Goal: Book appointment/travel/reservation

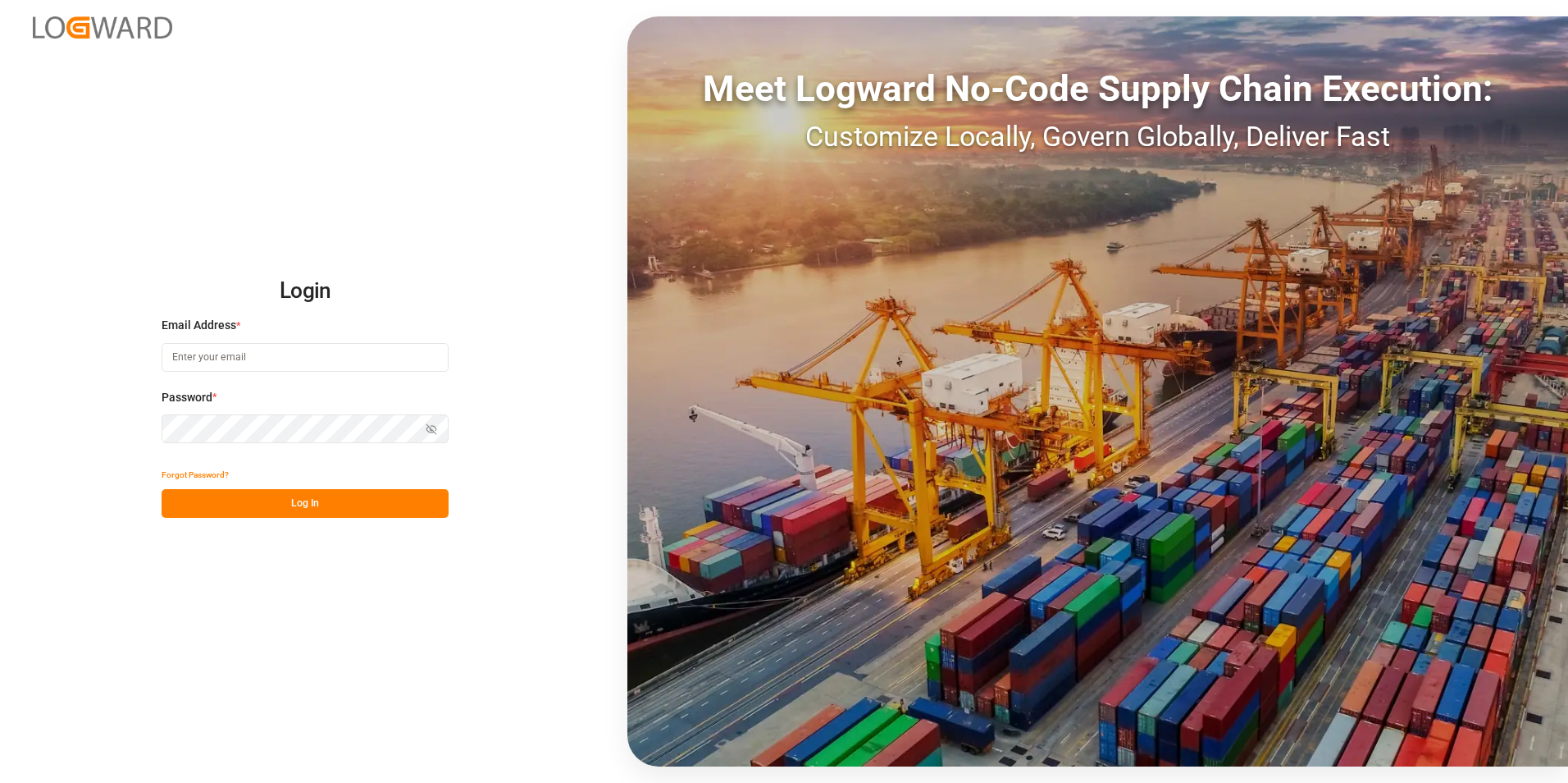
type input "[PERSON_NAME][EMAIL_ADDRESS][PERSON_NAME][DOMAIN_NAME]"
click at [290, 501] on button "Log In" at bounding box center [305, 503] width 287 height 28
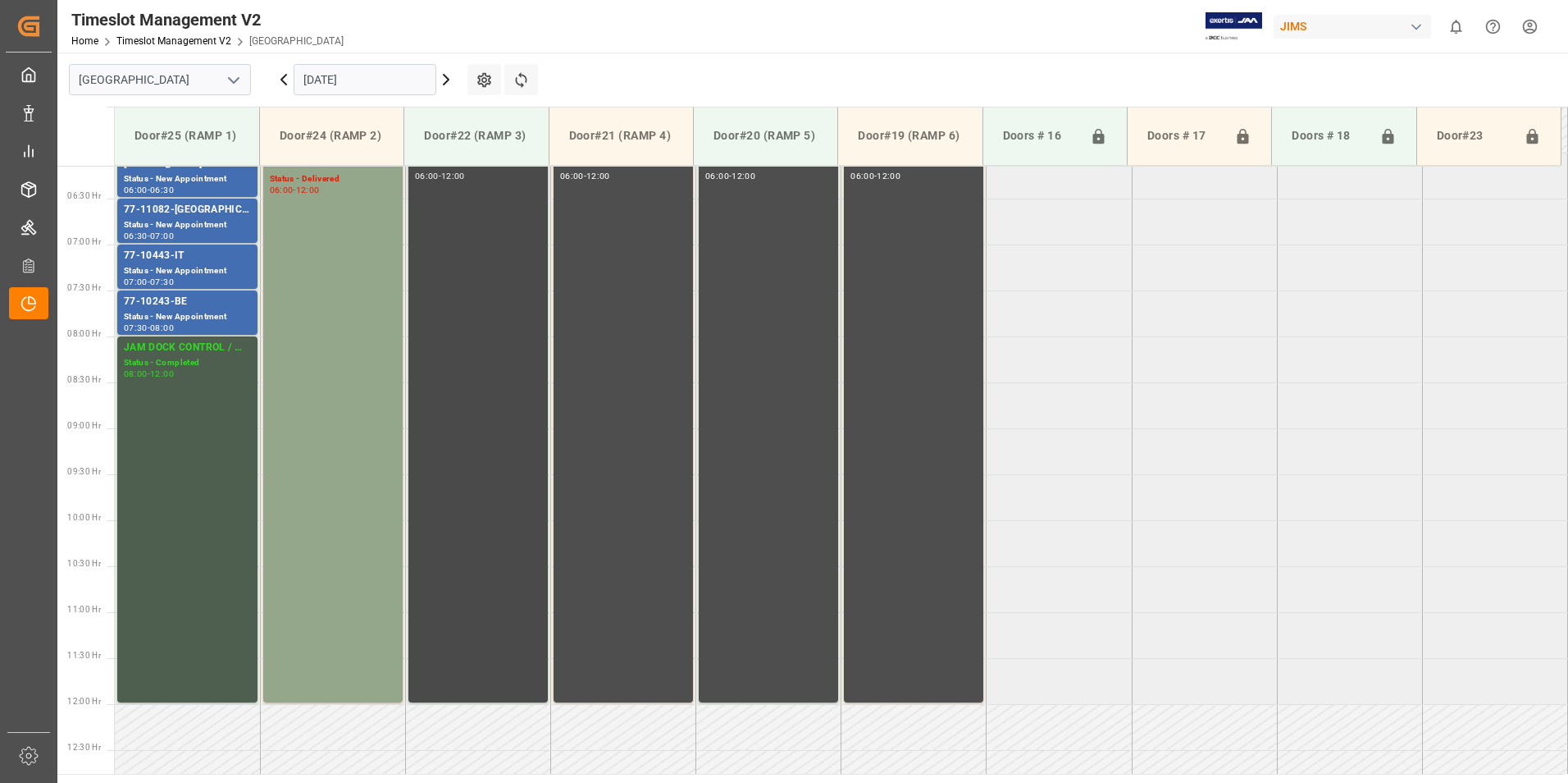
scroll to position [387, 0]
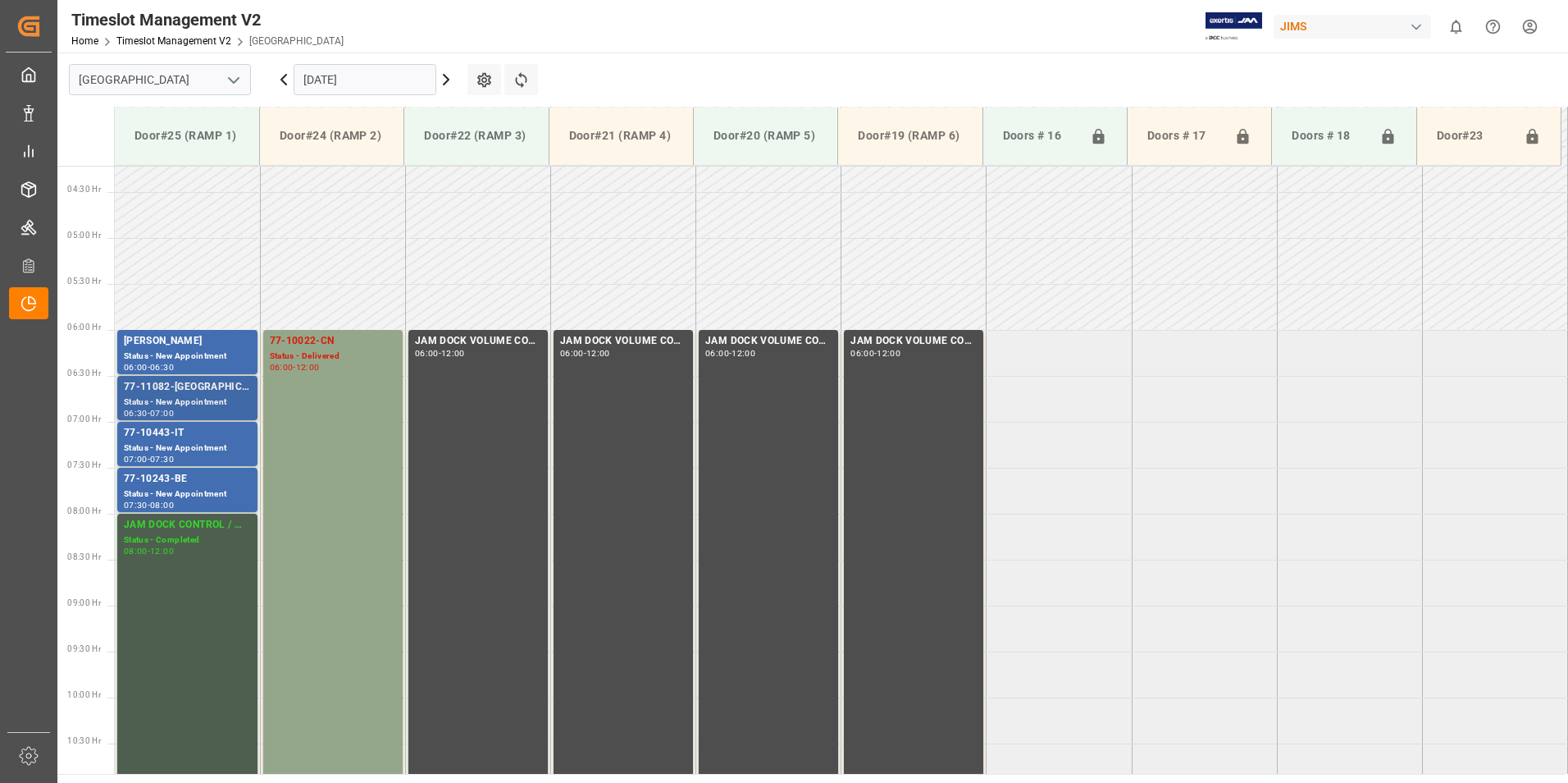
click at [144, 395] on div "Status - New Appointment" at bounding box center [187, 402] width 127 height 14
click at [158, 448] on div "Status - New Appointment" at bounding box center [187, 448] width 127 height 14
click at [166, 474] on div "77-10243-BE" at bounding box center [187, 479] width 127 height 16
click at [309, 338] on div "77-10022-CN" at bounding box center [333, 341] width 126 height 16
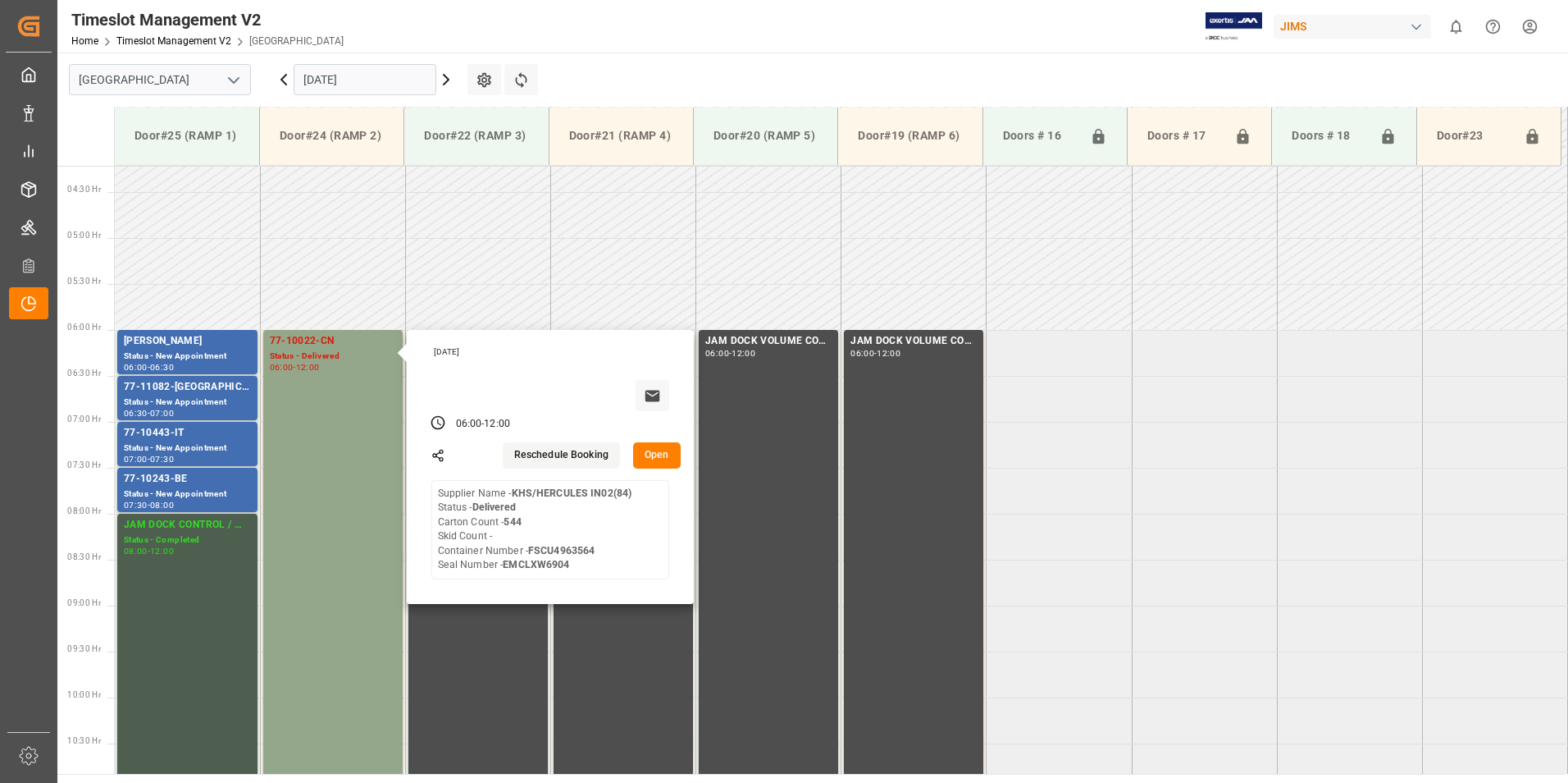
click at [337, 74] on input "[DATE]" at bounding box center [365, 80] width 143 height 31
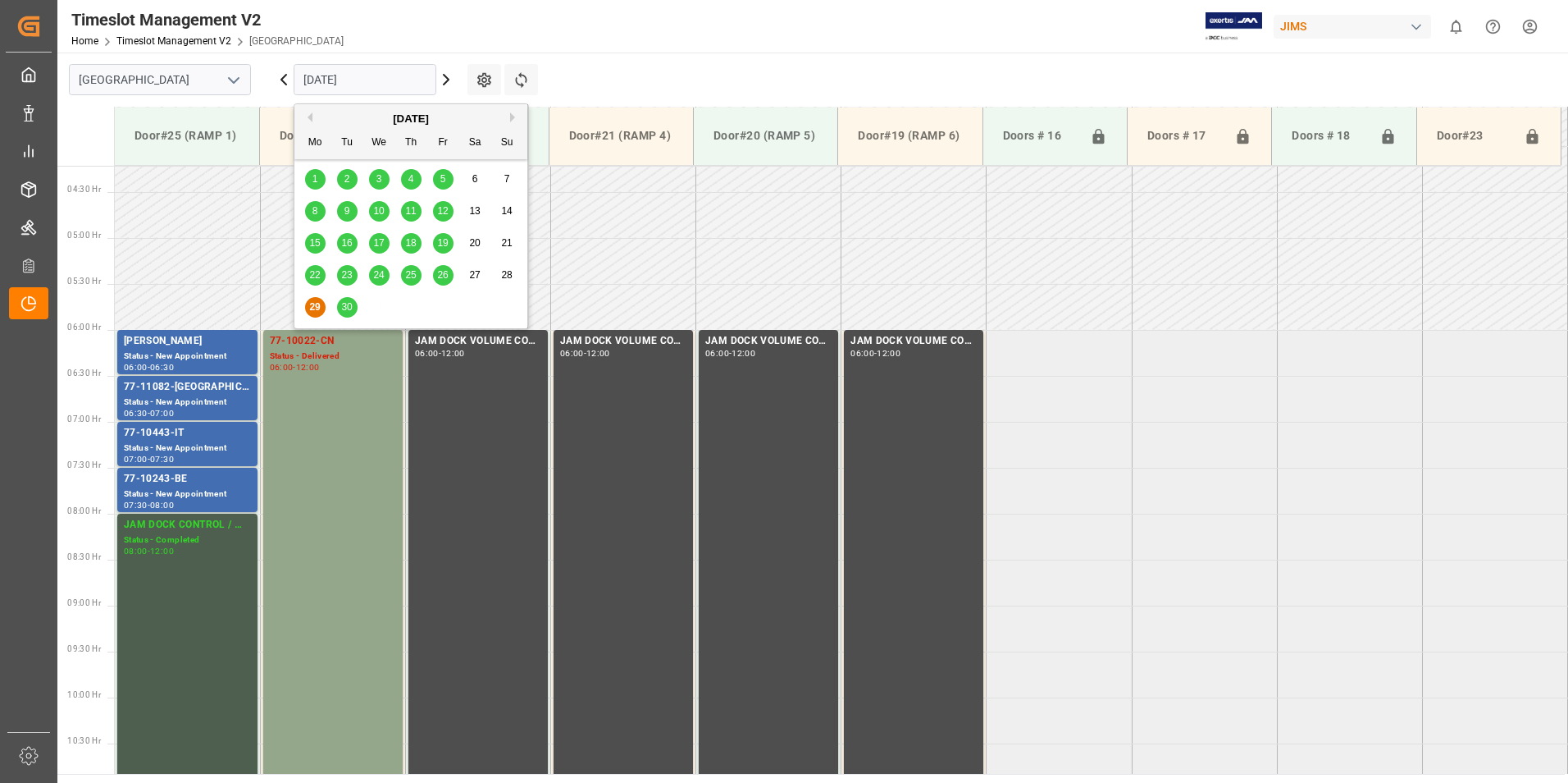
click at [347, 309] on span "30" at bounding box center [347, 306] width 11 height 12
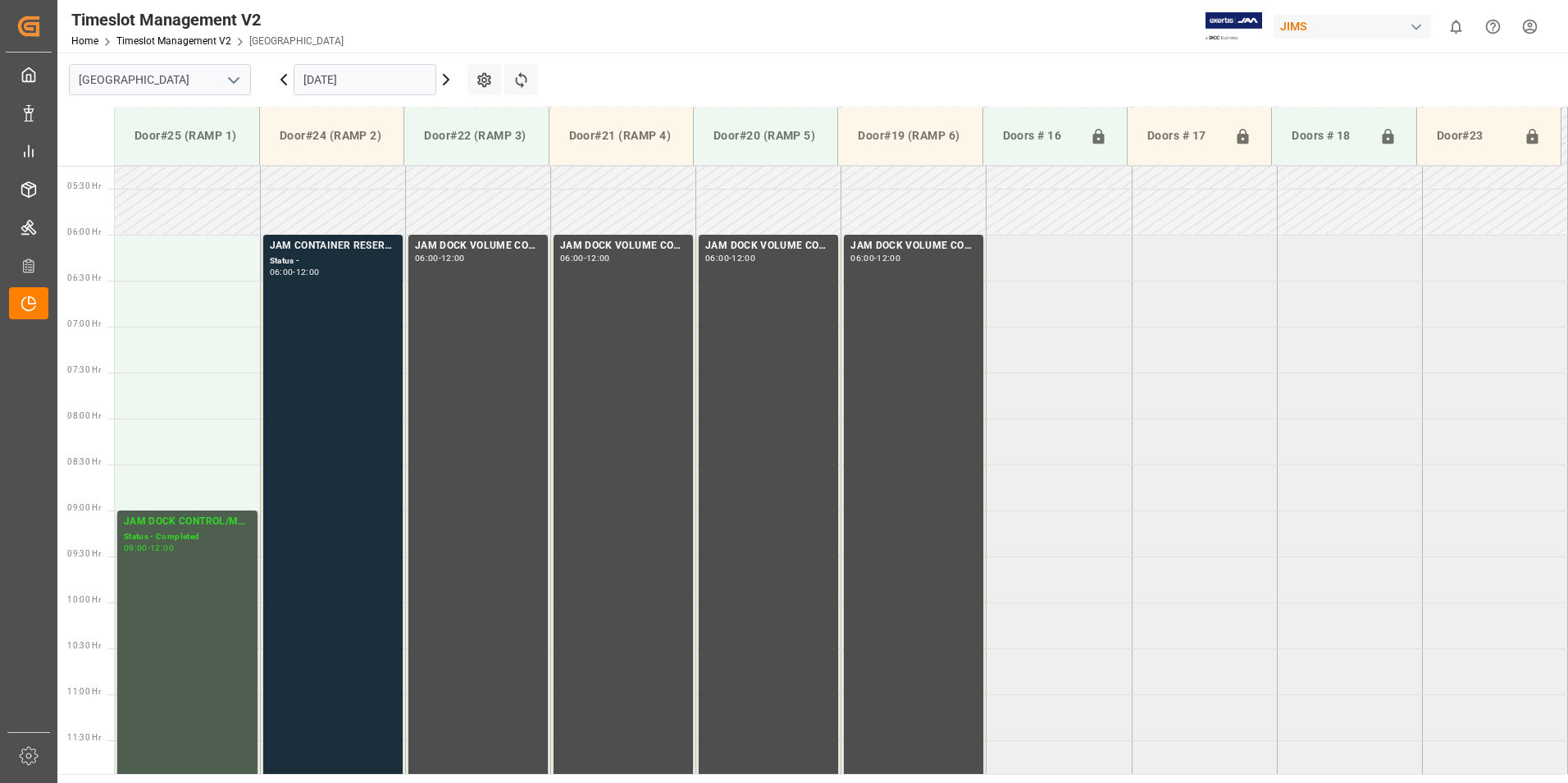
scroll to position [469, 0]
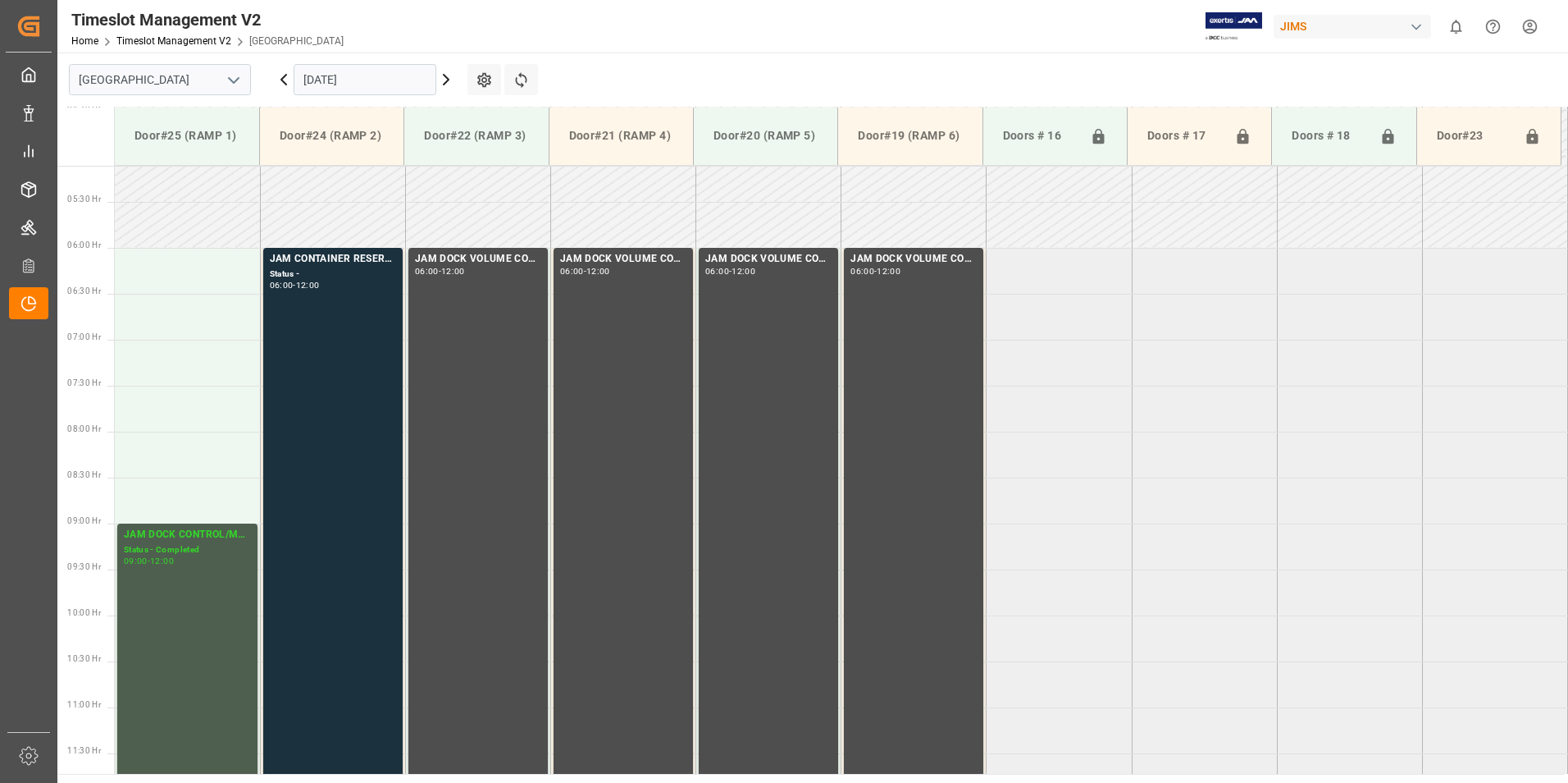
click at [330, 76] on input "[DATE]" at bounding box center [365, 80] width 143 height 31
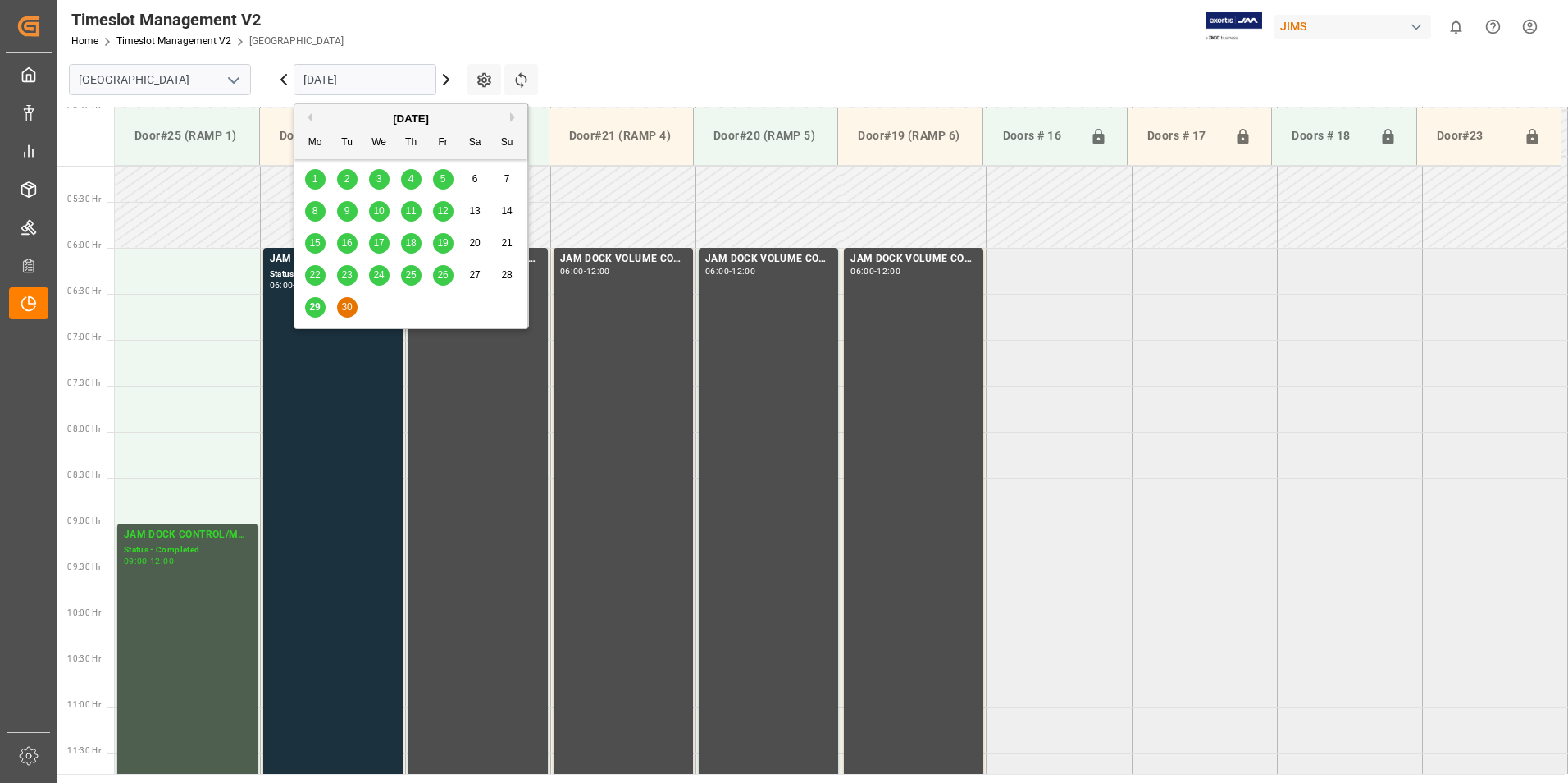
click at [513, 115] on button "Next Month" at bounding box center [515, 117] width 10 height 10
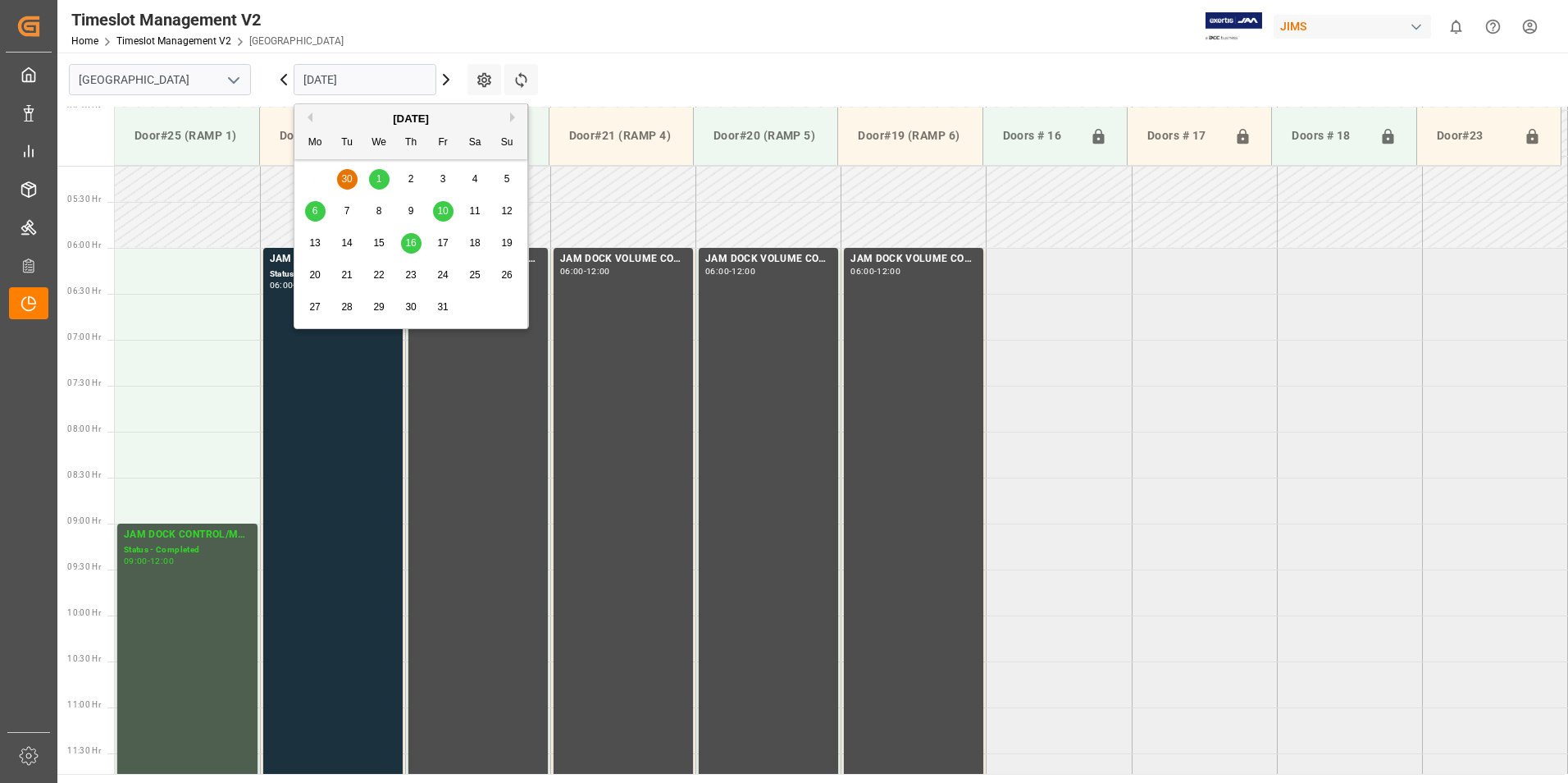
click at [374, 180] on div "1" at bounding box center [379, 180] width 20 height 20
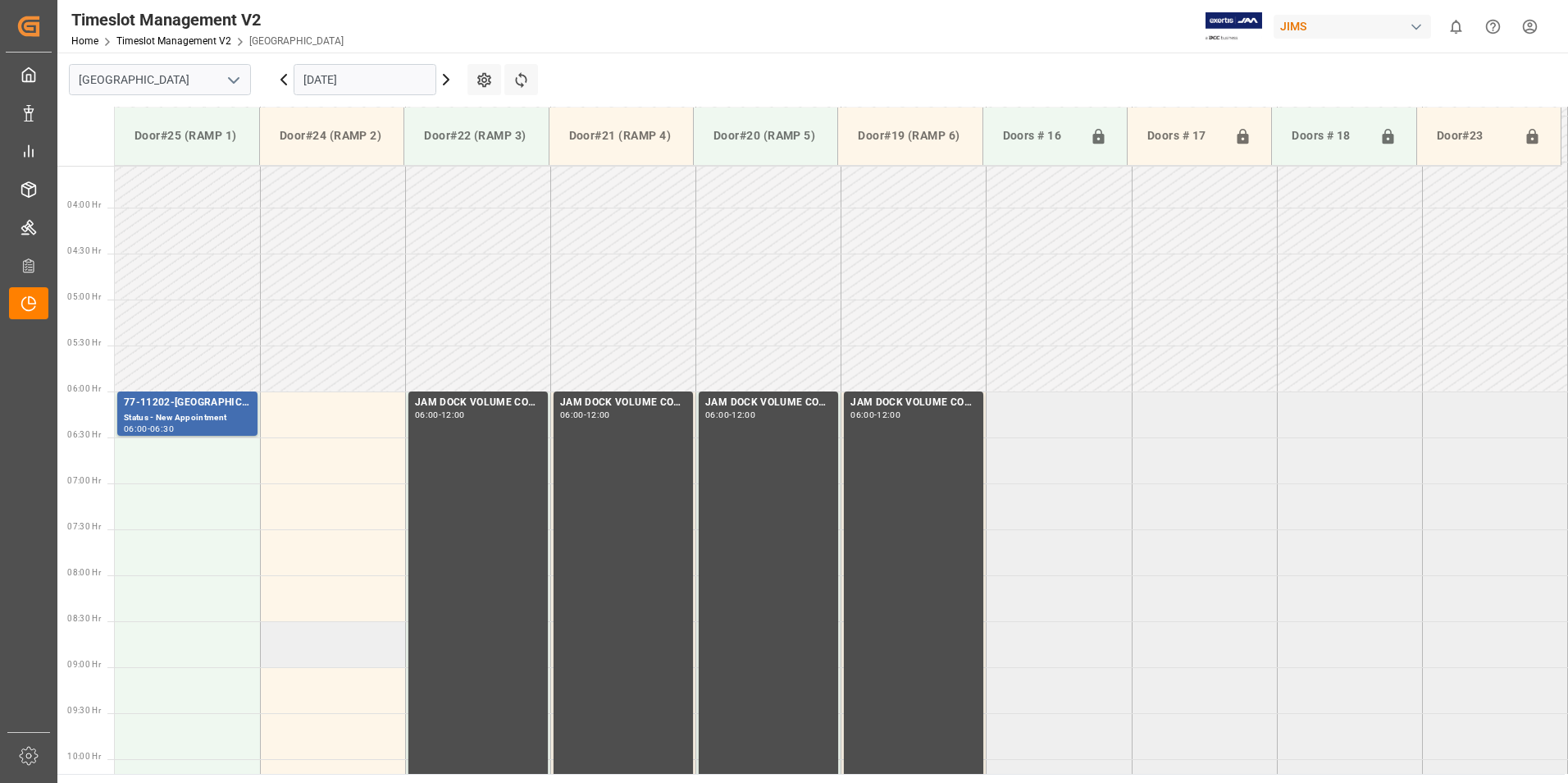
scroll to position [306, 0]
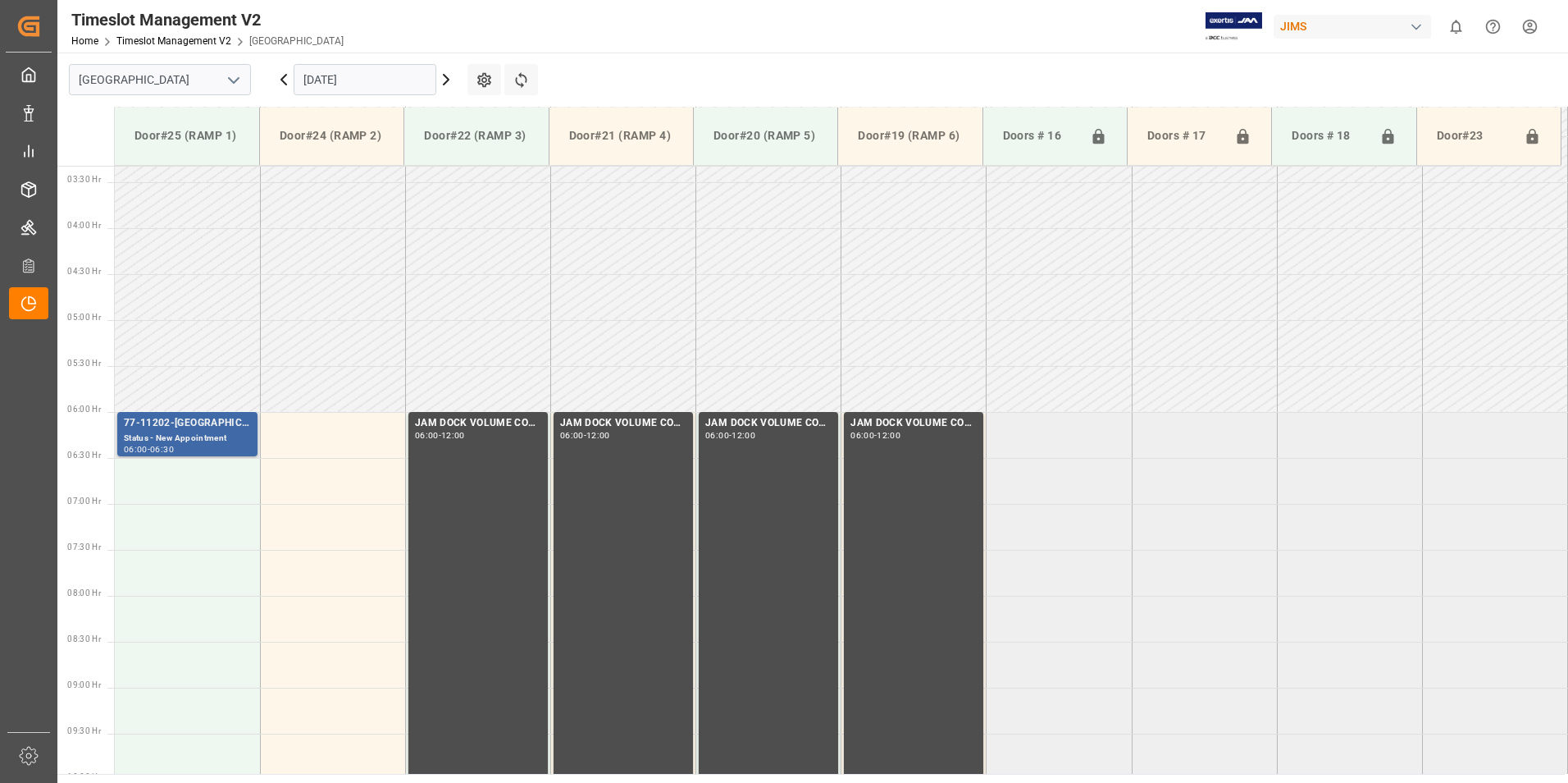
click at [170, 426] on div "77-11202-[GEOGRAPHIC_DATA]" at bounding box center [187, 424] width 127 height 16
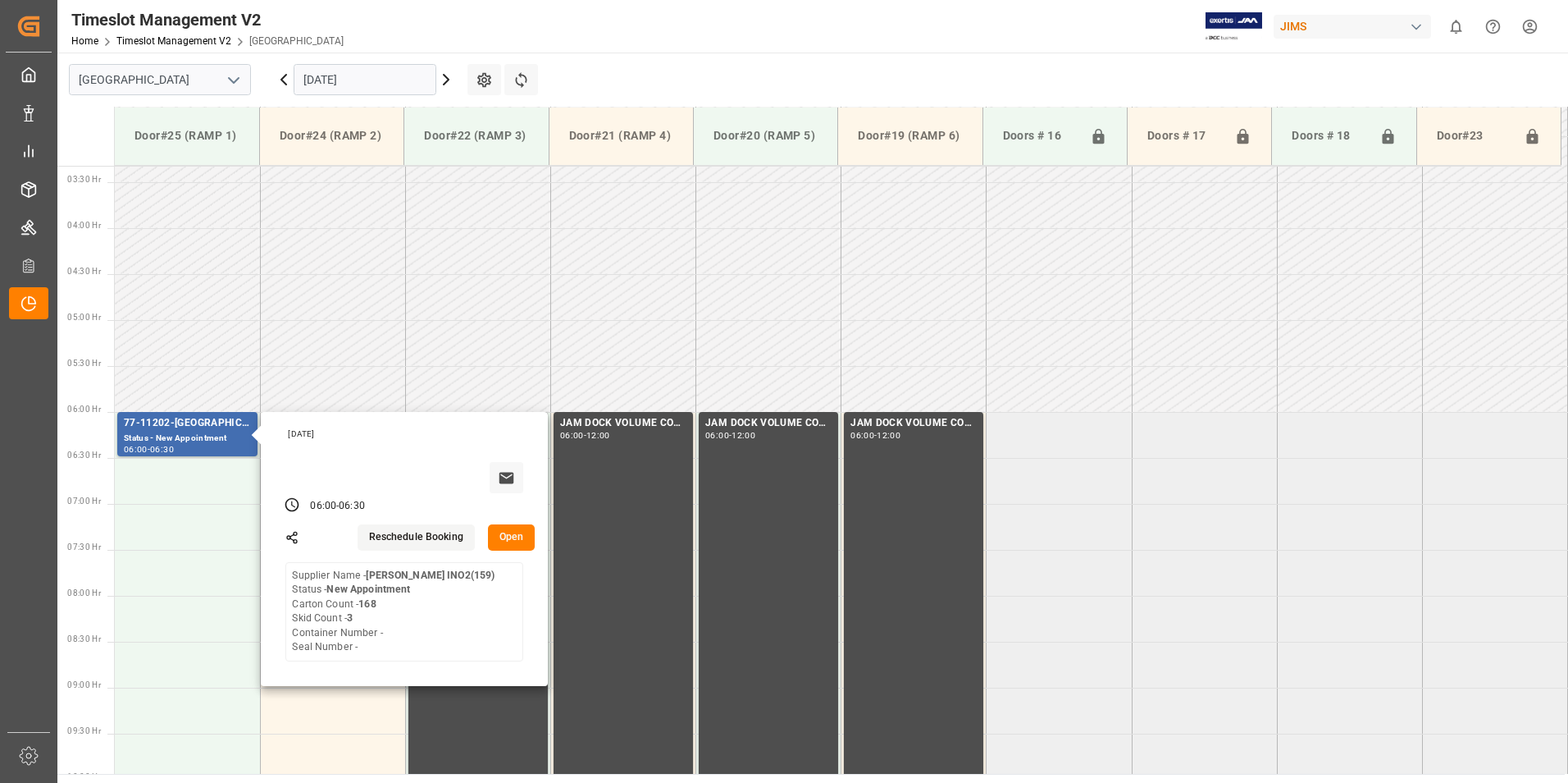
click at [341, 66] on input "[DATE]" at bounding box center [365, 80] width 143 height 31
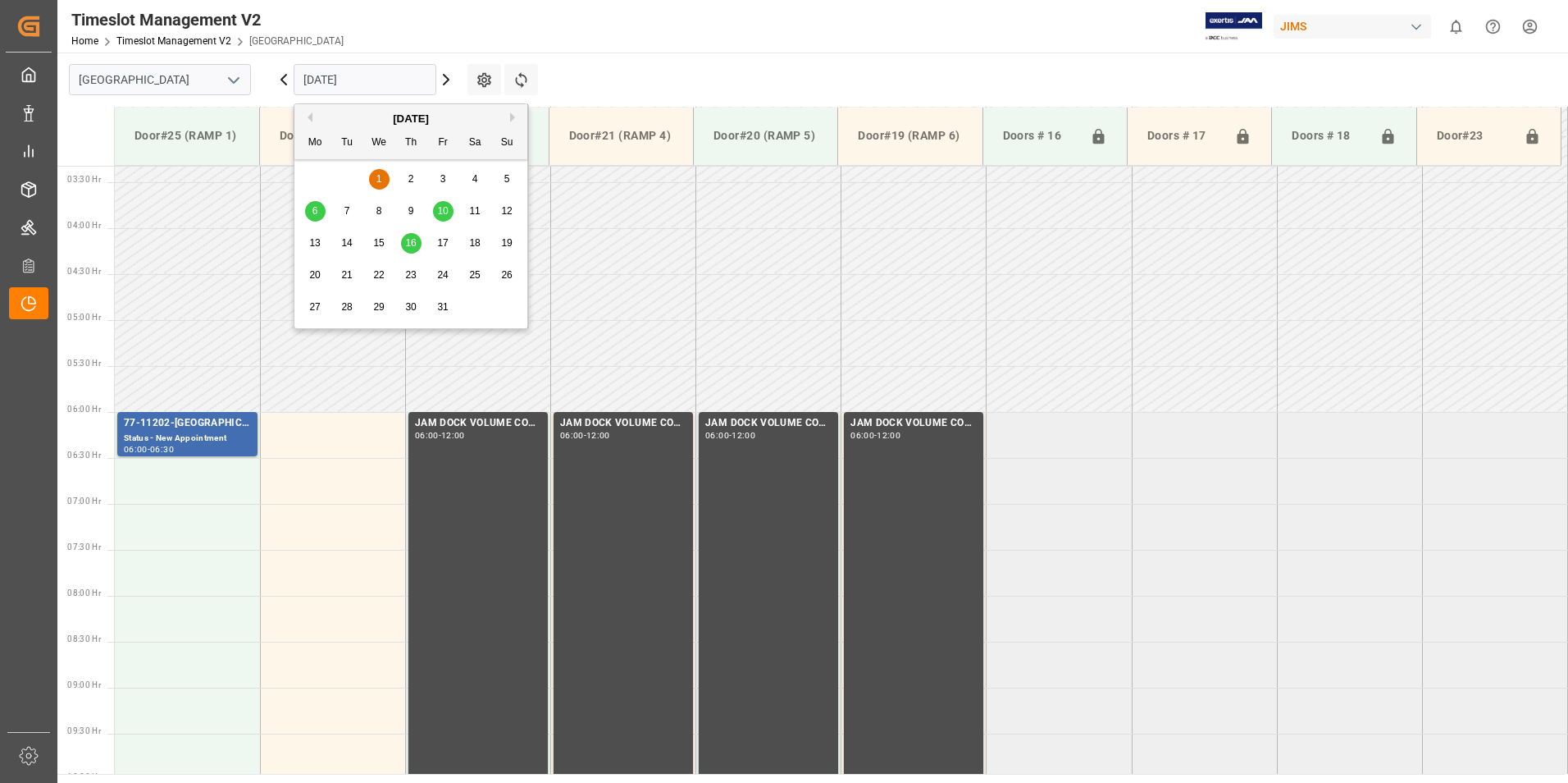
click at [313, 213] on span "6" at bounding box center [315, 210] width 5 height 12
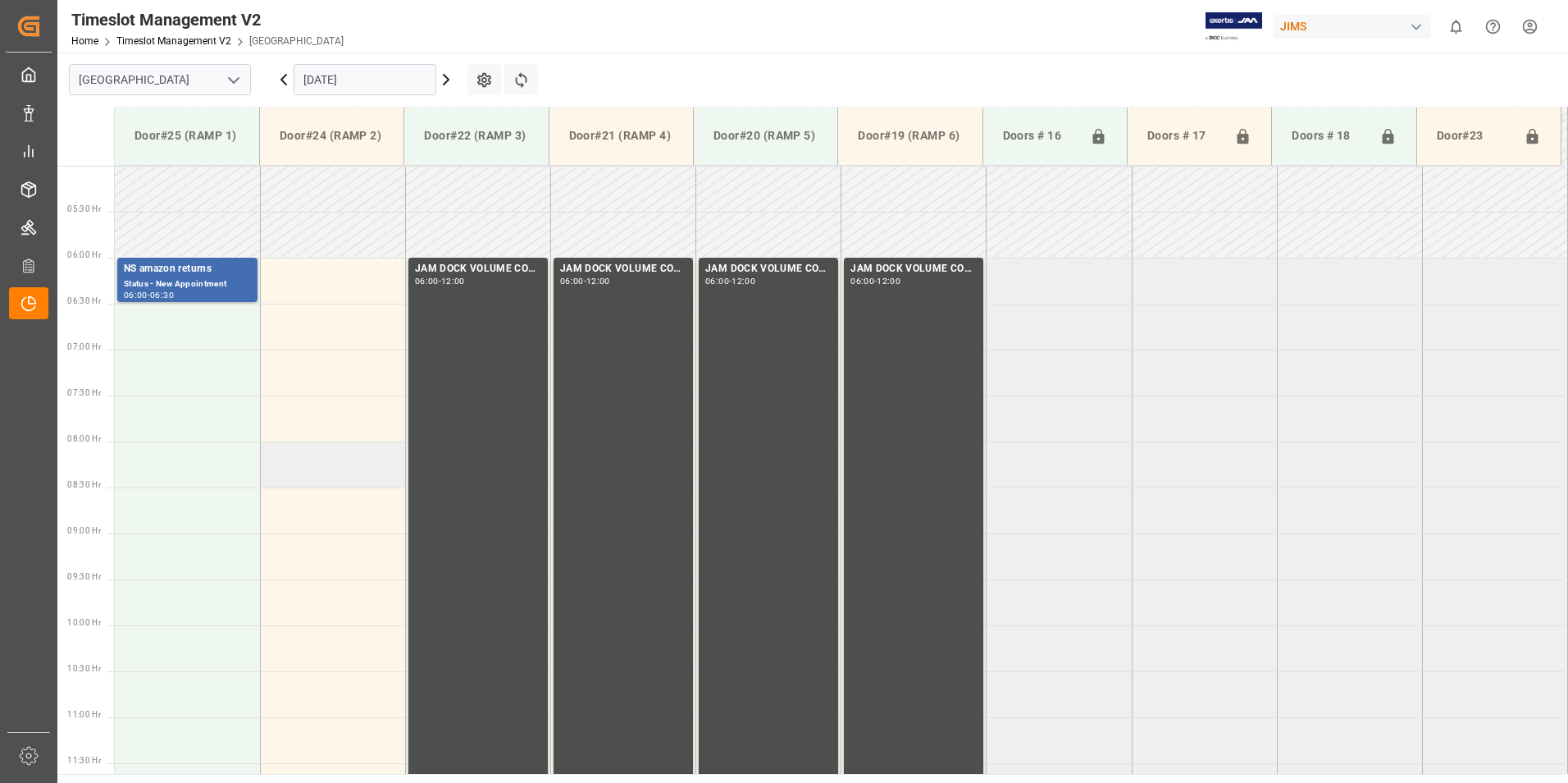
scroll to position [141, 0]
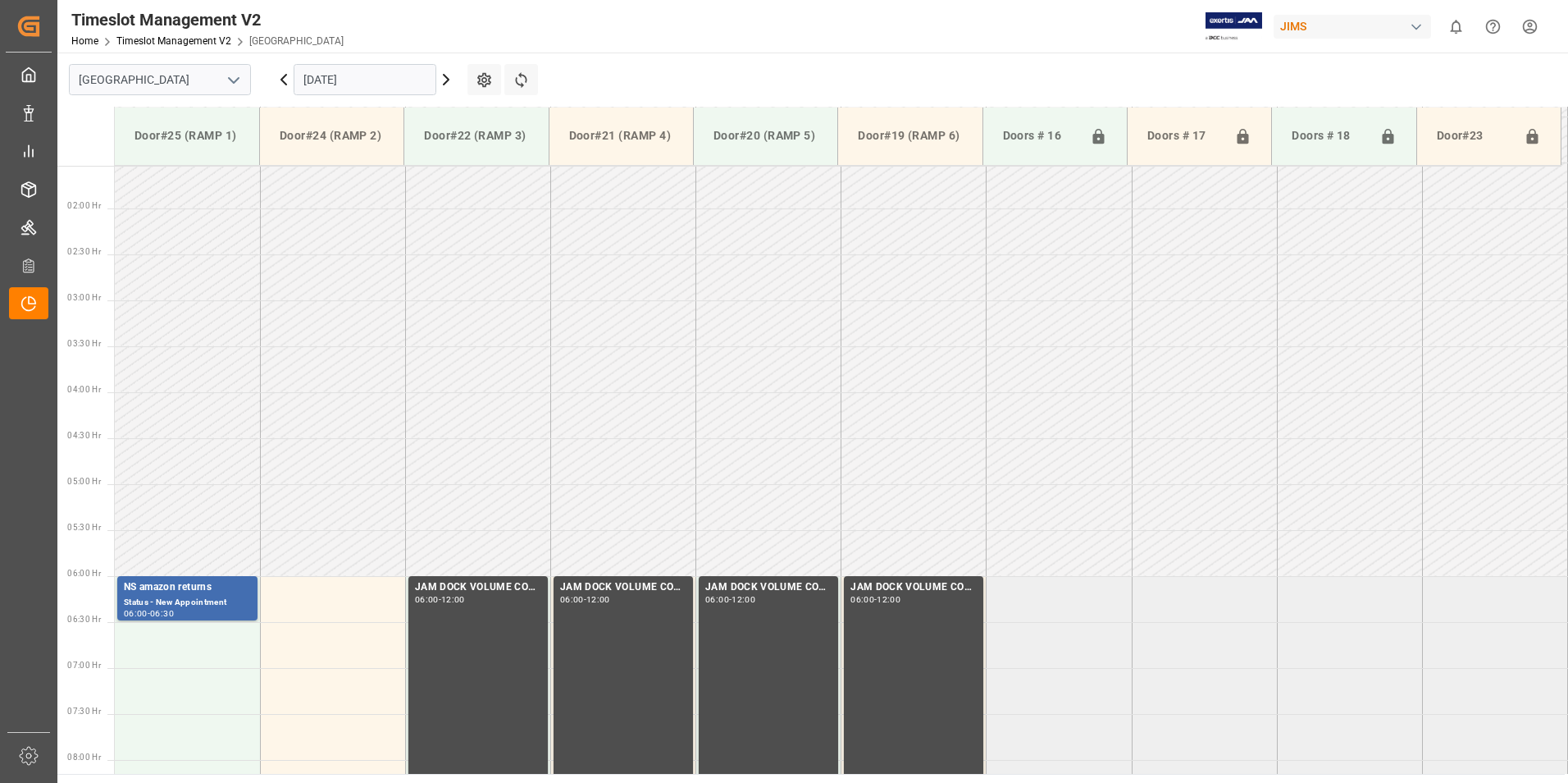
click at [354, 73] on input "[DATE]" at bounding box center [365, 80] width 143 height 31
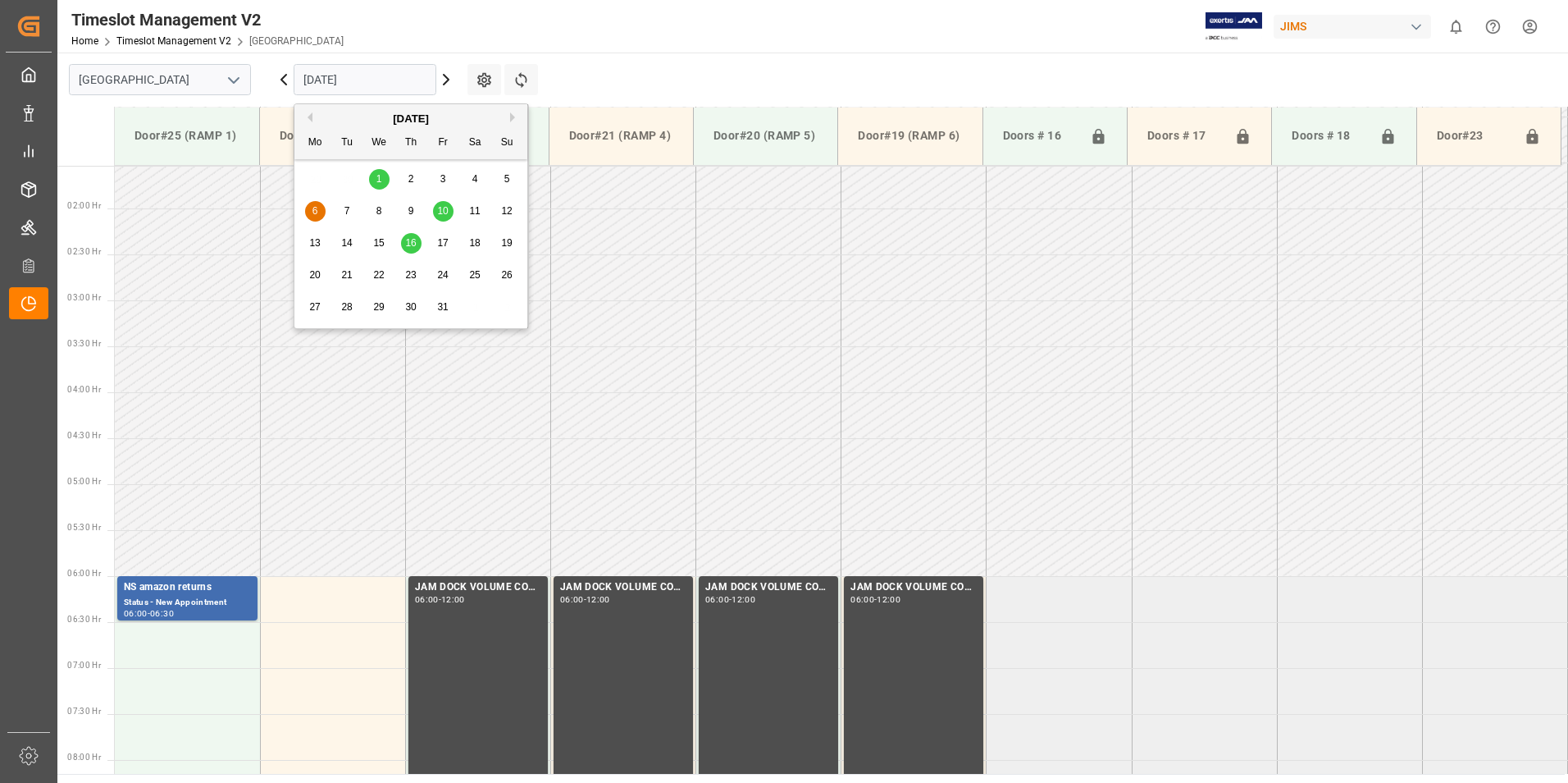
click at [443, 211] on span "10" at bounding box center [443, 210] width 11 height 12
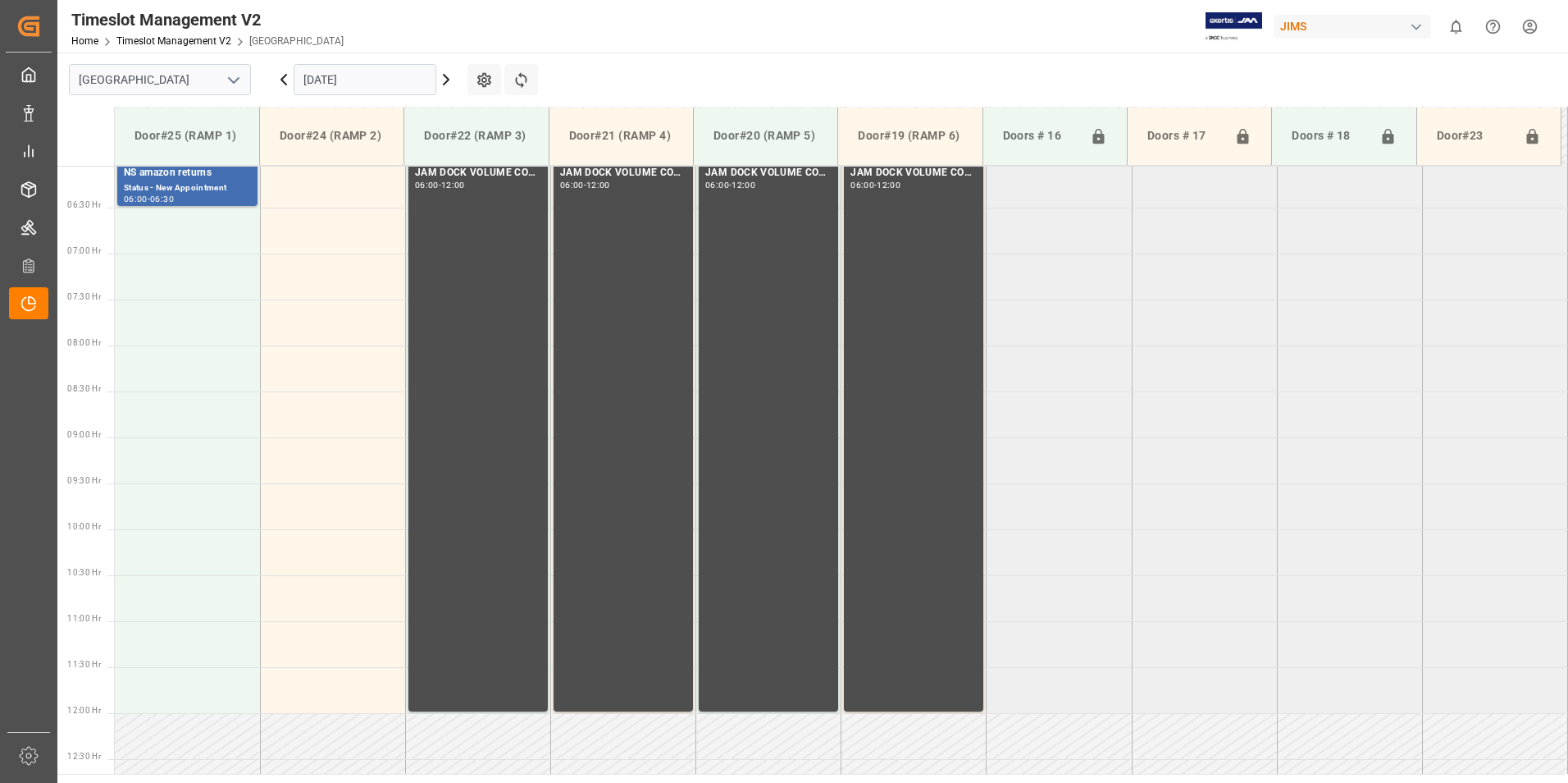
scroll to position [633, 0]
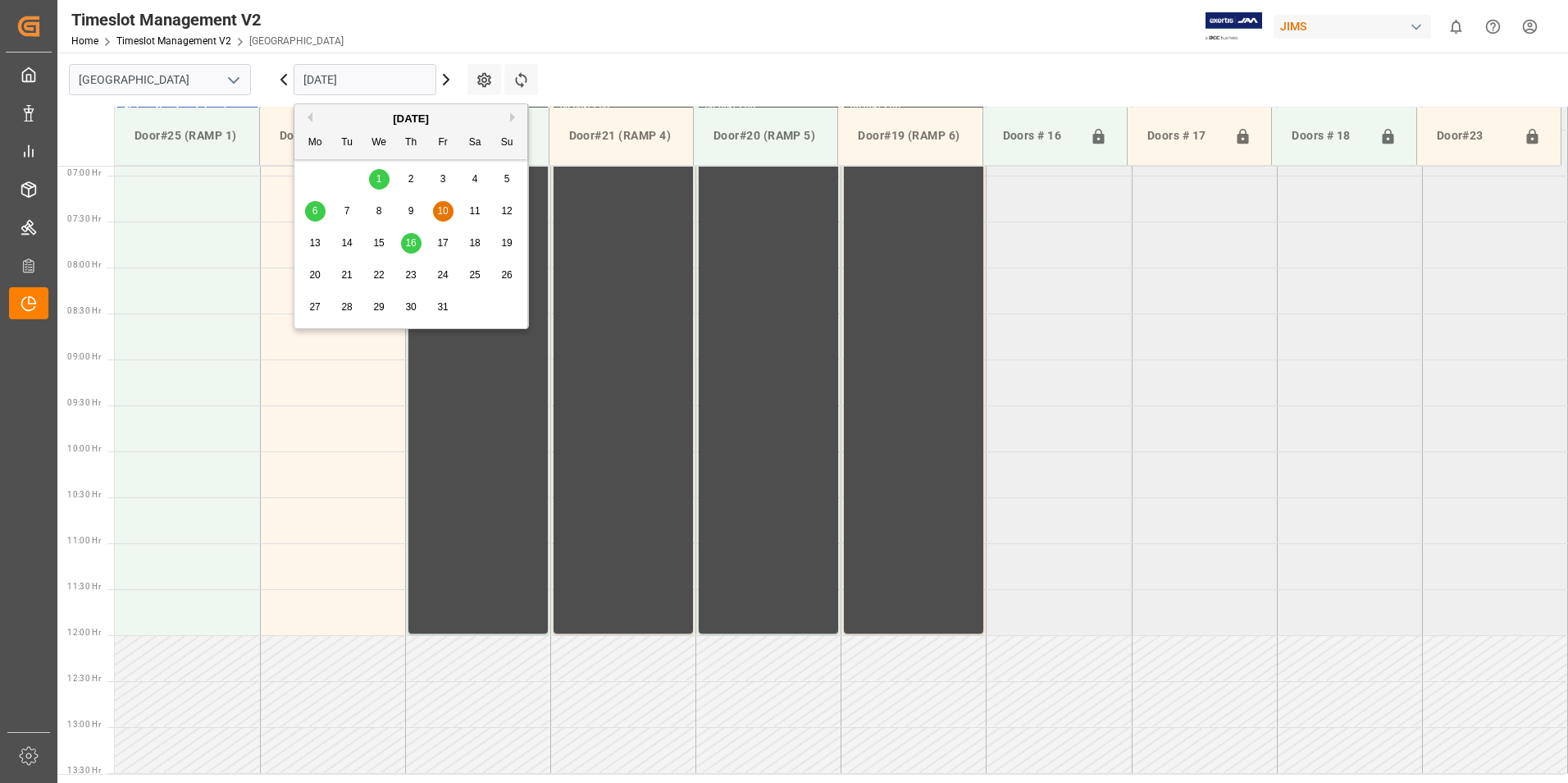
click at [346, 76] on input "[DATE]" at bounding box center [365, 80] width 143 height 31
click at [309, 119] on button "Previous Month" at bounding box center [307, 117] width 10 height 10
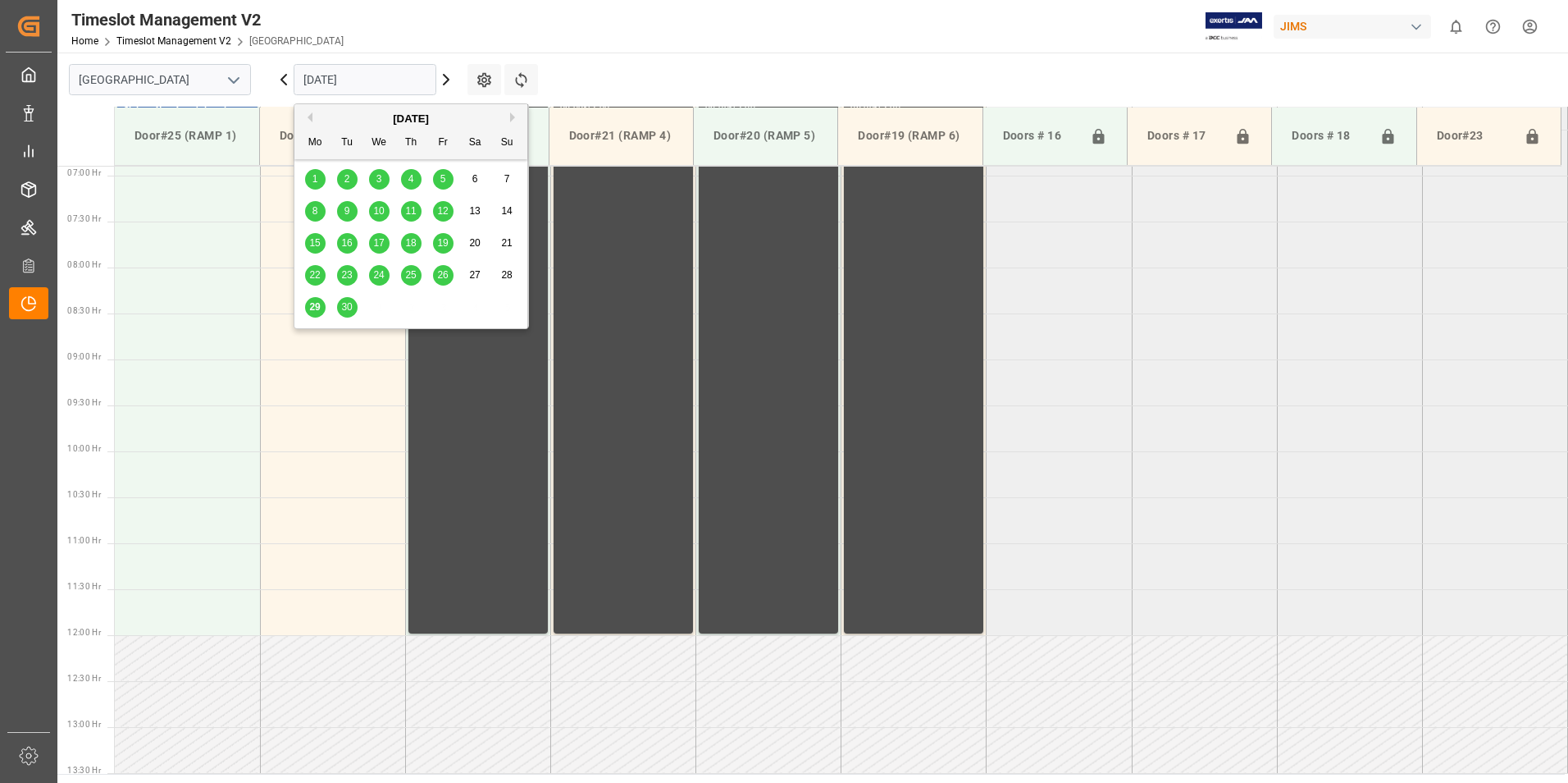
click at [316, 315] on div "29" at bounding box center [315, 308] width 20 height 20
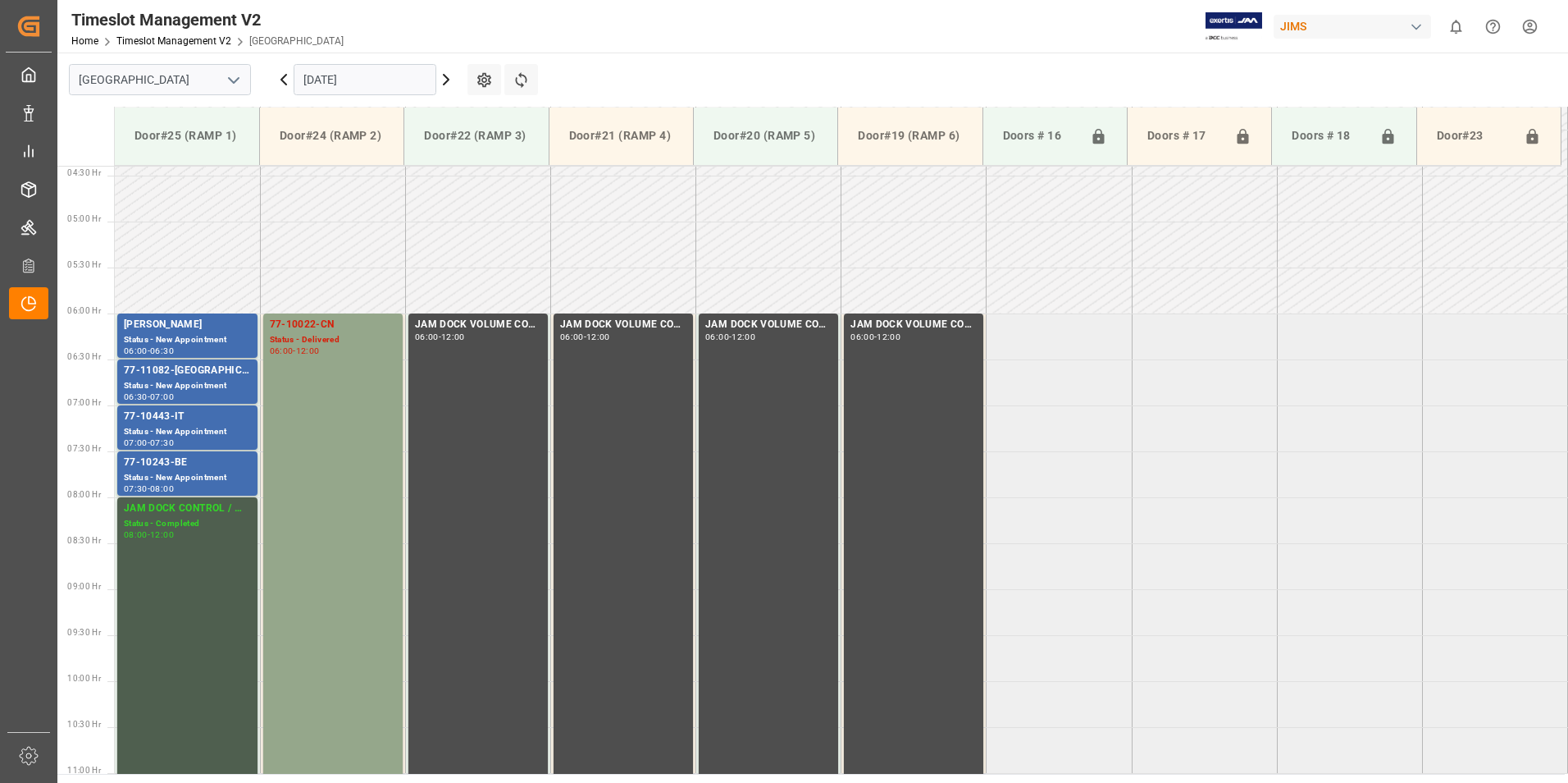
scroll to position [387, 0]
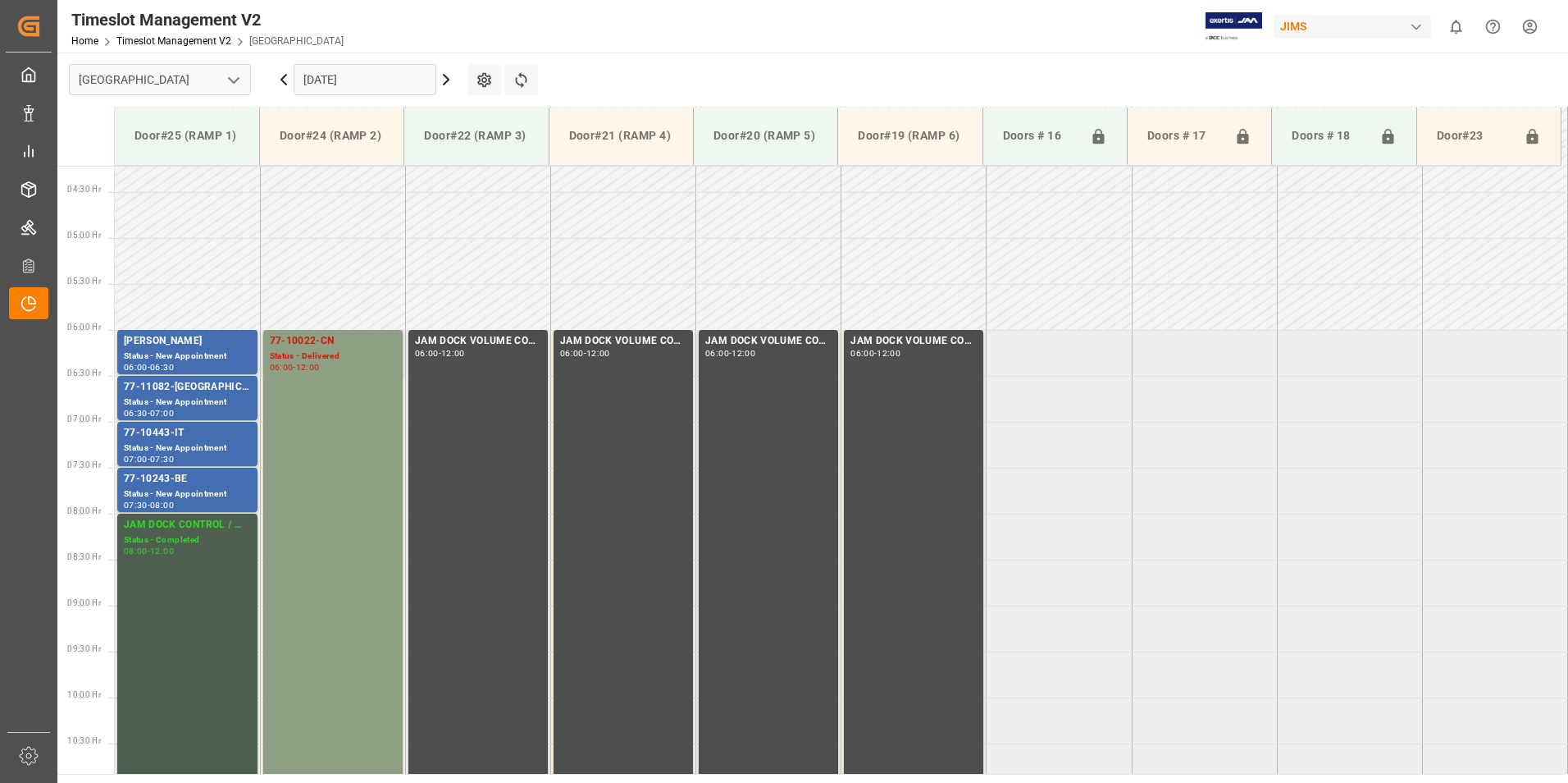
click at [313, 339] on div "77-10022-CN" at bounding box center [333, 341] width 126 height 16
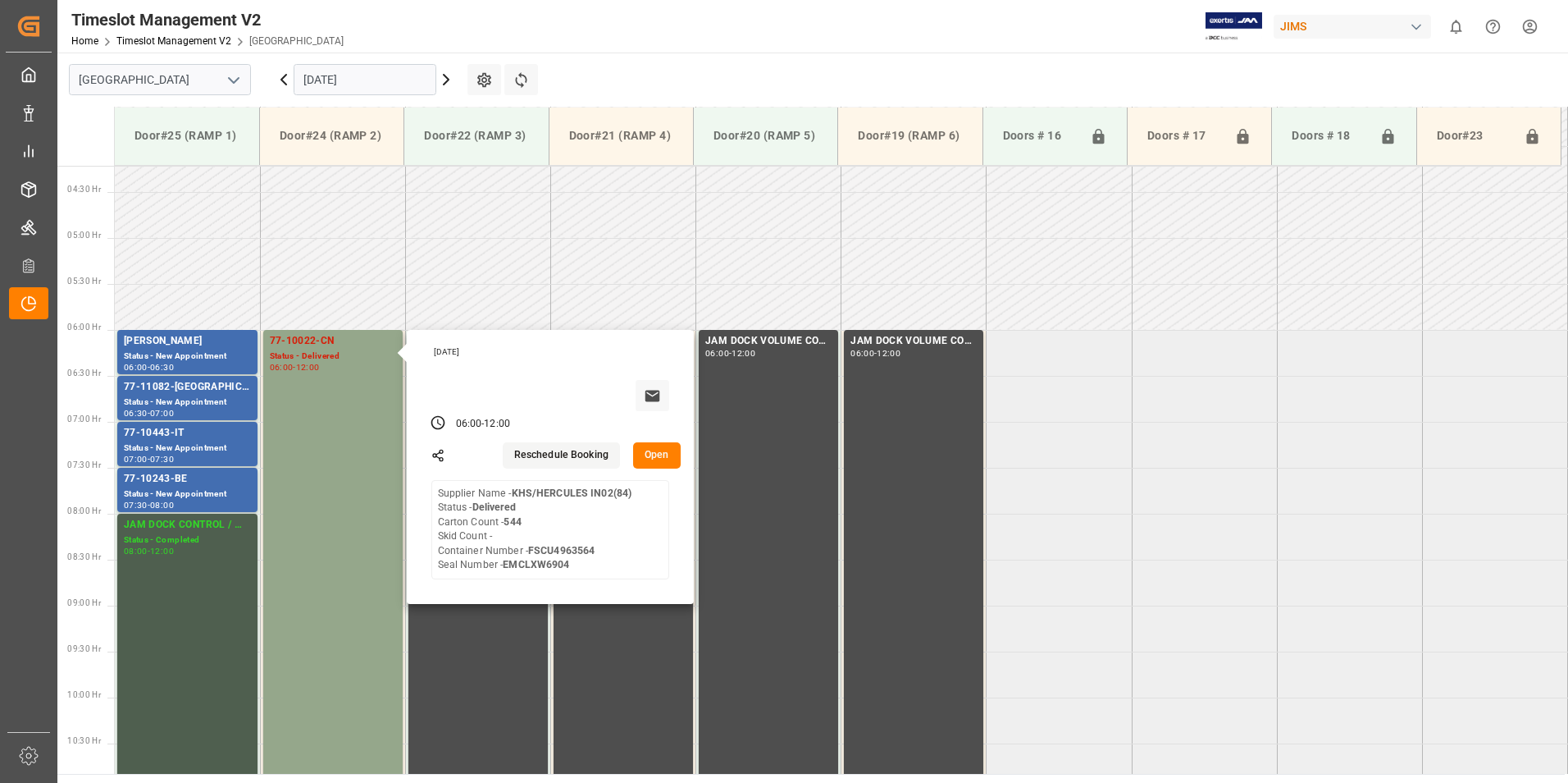
click at [324, 79] on input "[DATE]" at bounding box center [365, 80] width 143 height 31
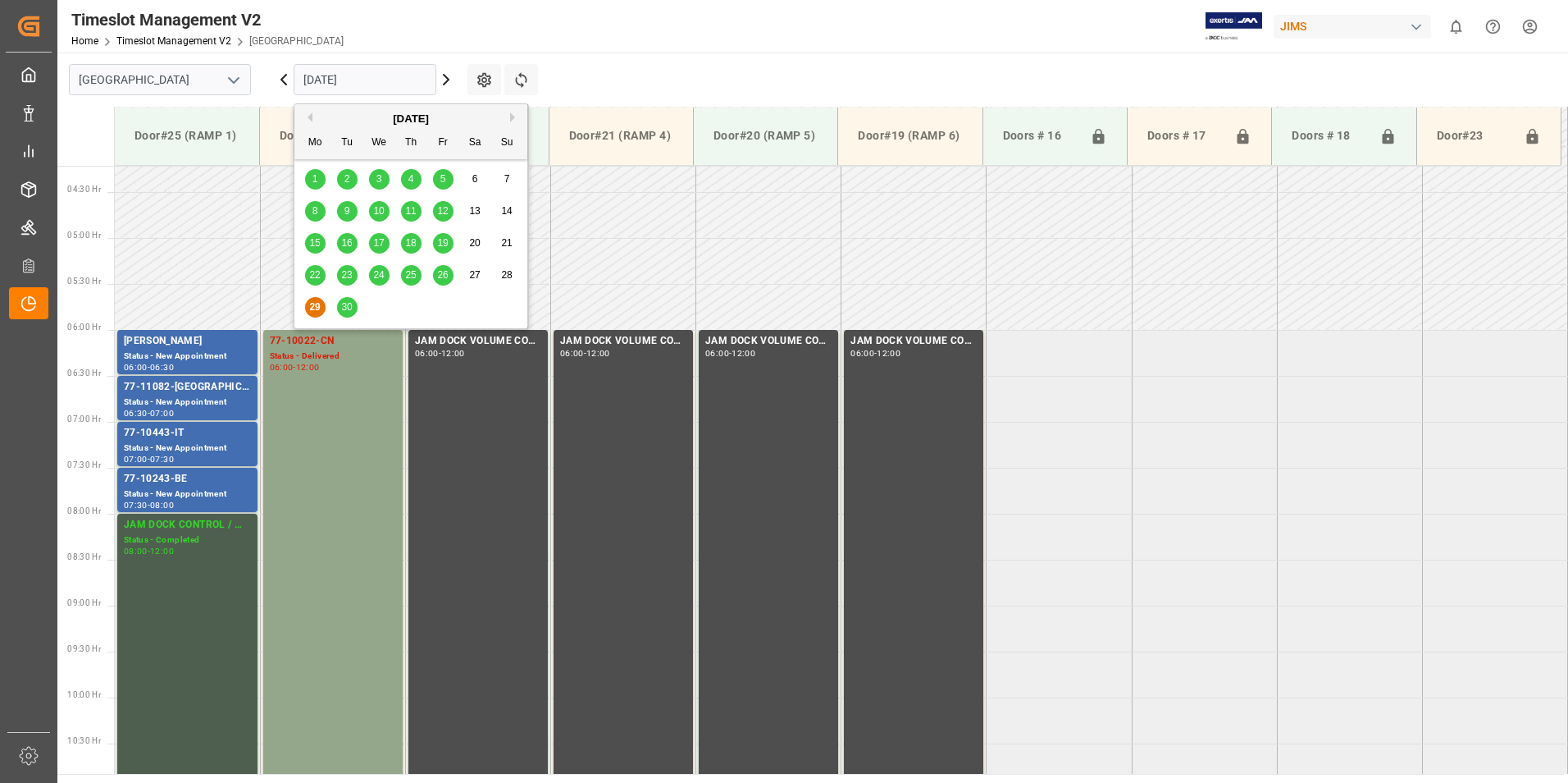
click at [347, 313] on span "30" at bounding box center [347, 306] width 11 height 12
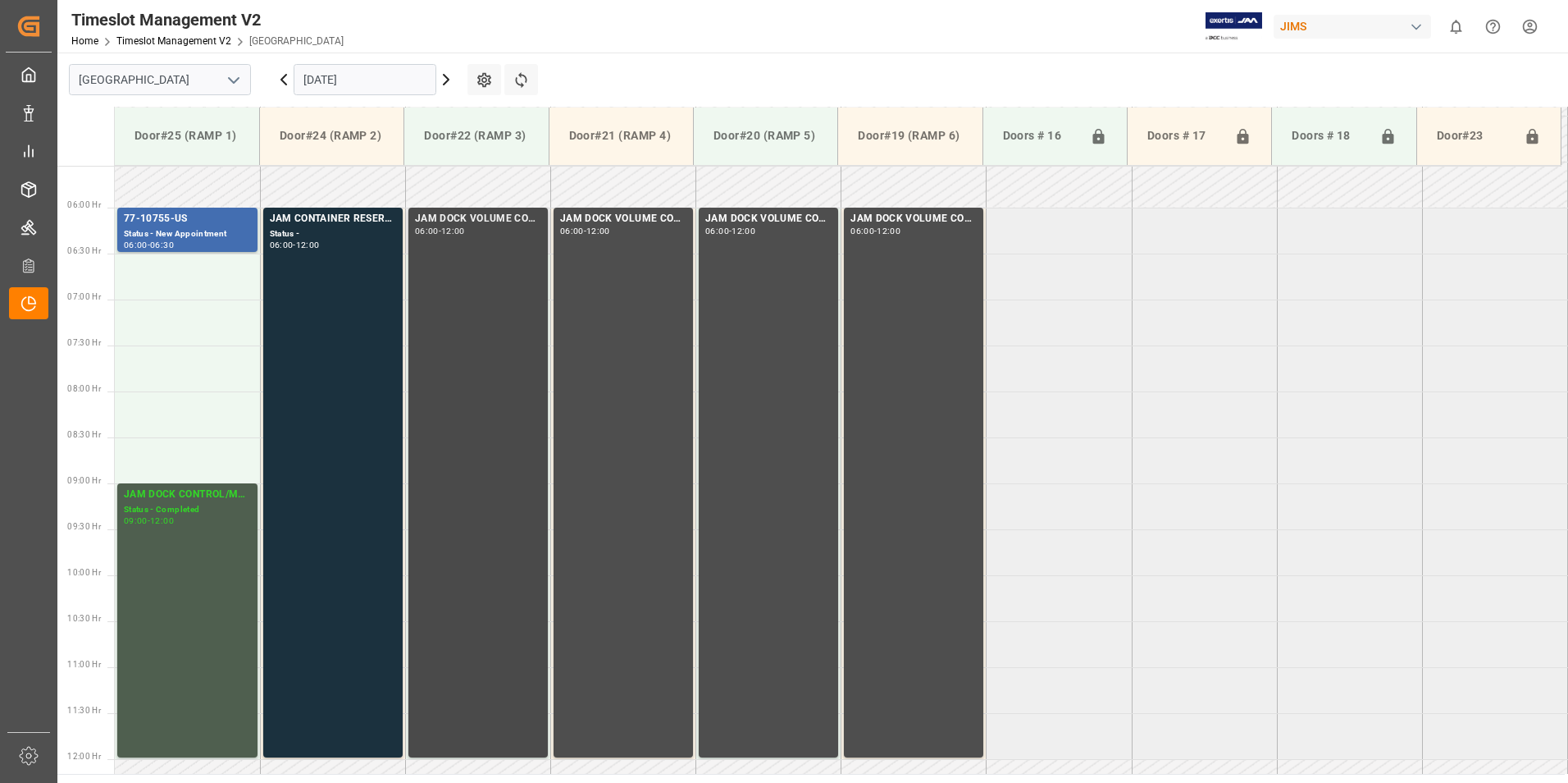
scroll to position [469, 0]
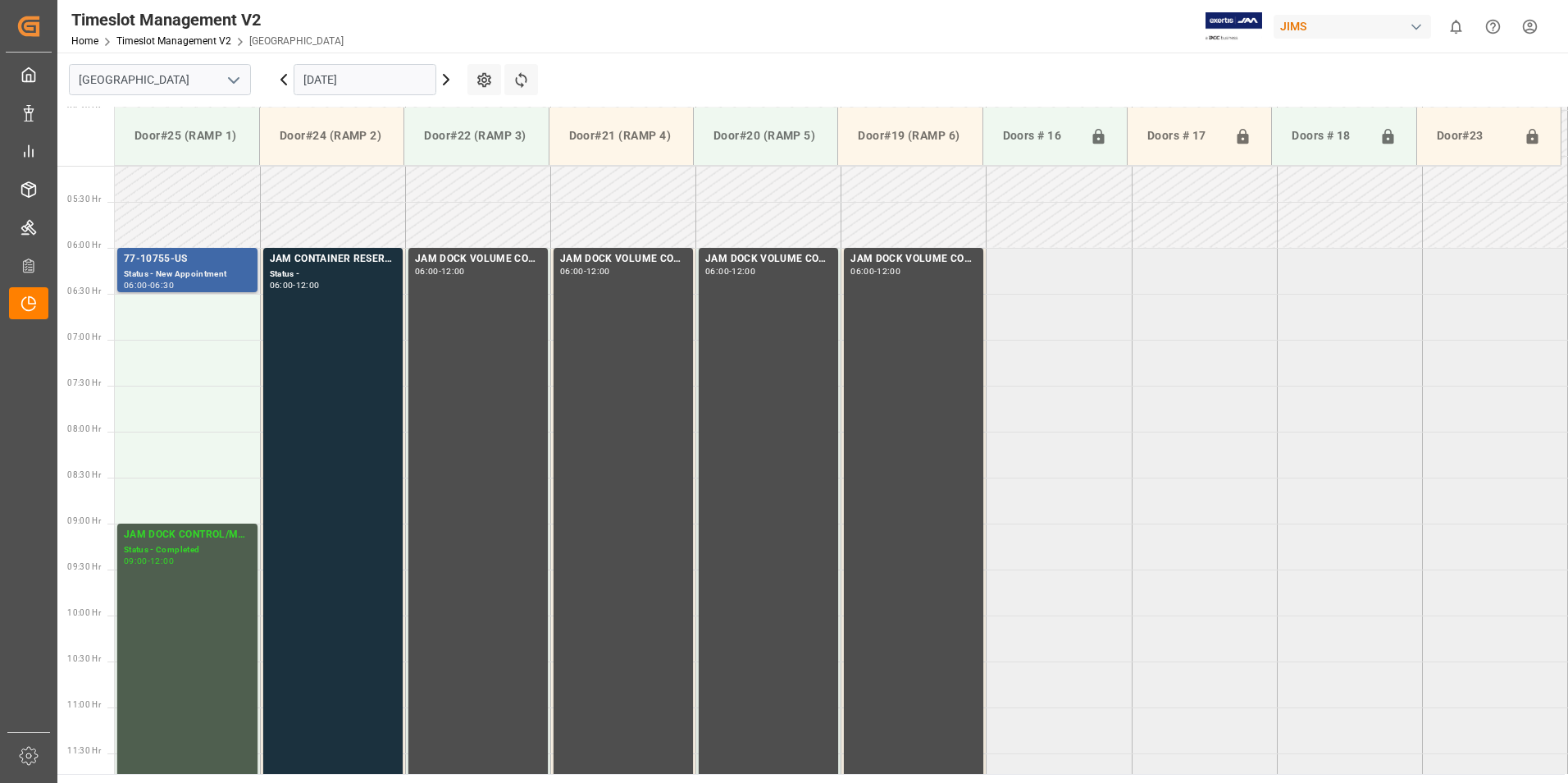
click at [142, 256] on div "77-10755-US" at bounding box center [187, 259] width 127 height 16
